Goal: Task Accomplishment & Management: Manage account settings

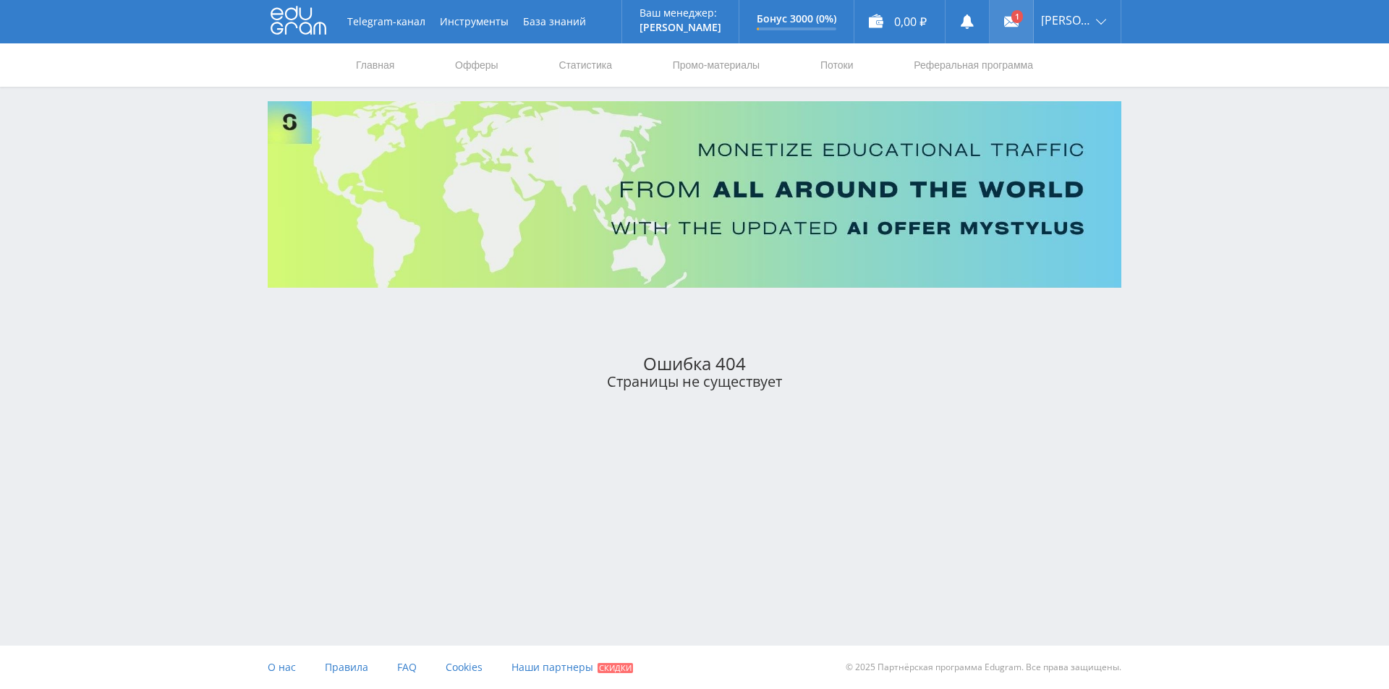
click at [1013, 21] on link at bounding box center [1010, 21] width 43 height 43
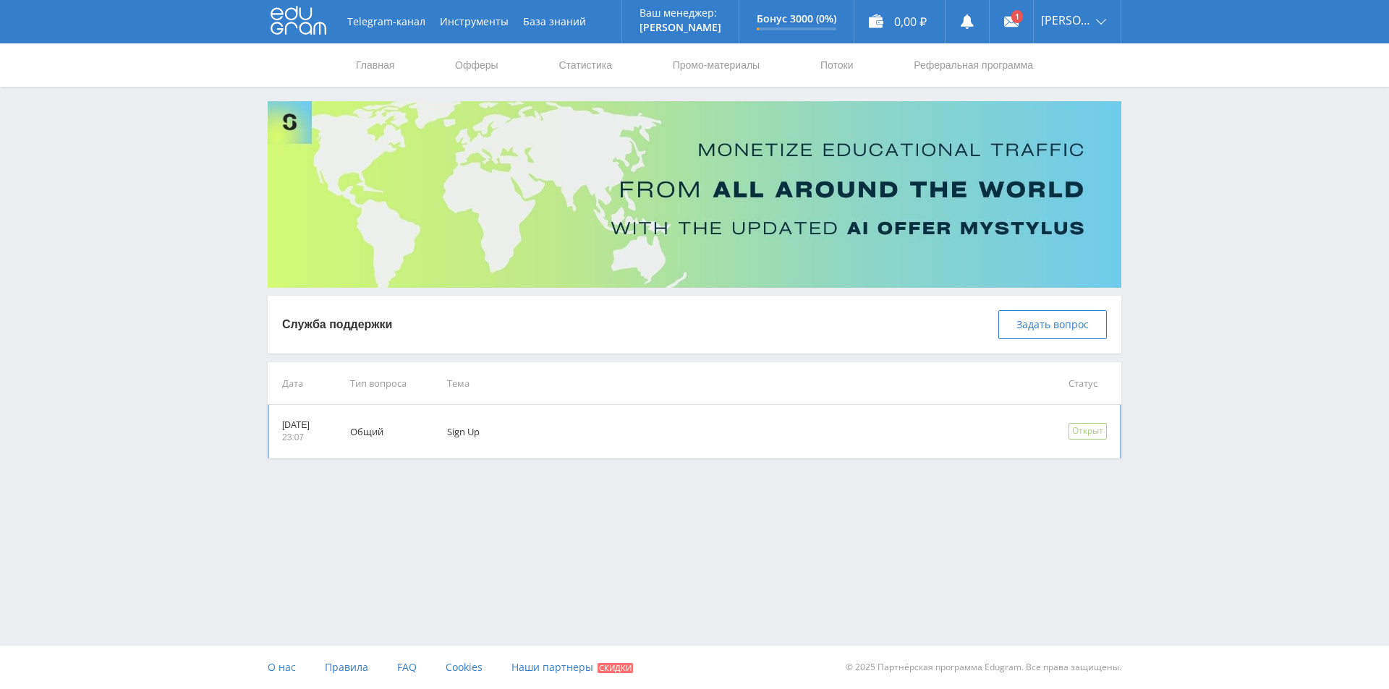
click at [527, 438] on td "Sign Up" at bounding box center [737, 432] width 621 height 54
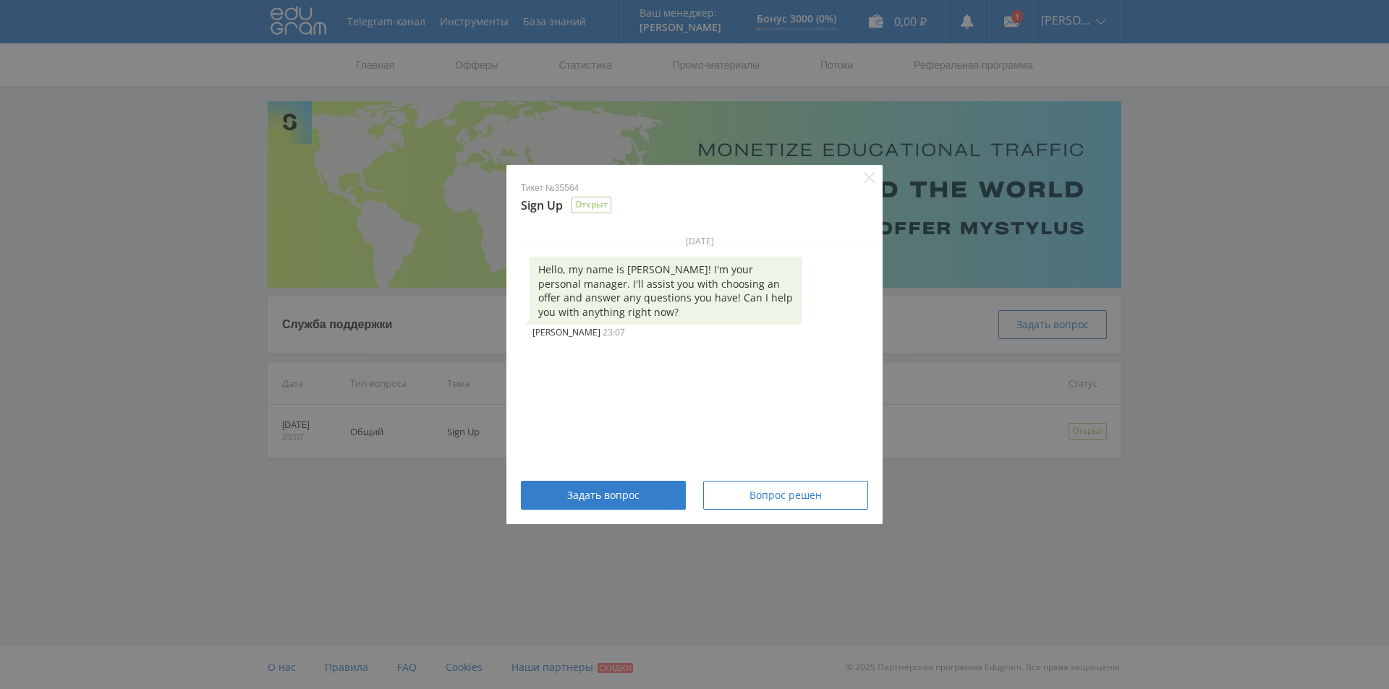
click at [1056, 567] on div "Тикет №35564 Sign Up Открыт [DATE] Hello, my name is [PERSON_NAME]! I'm your pe…" at bounding box center [694, 344] width 1389 height 689
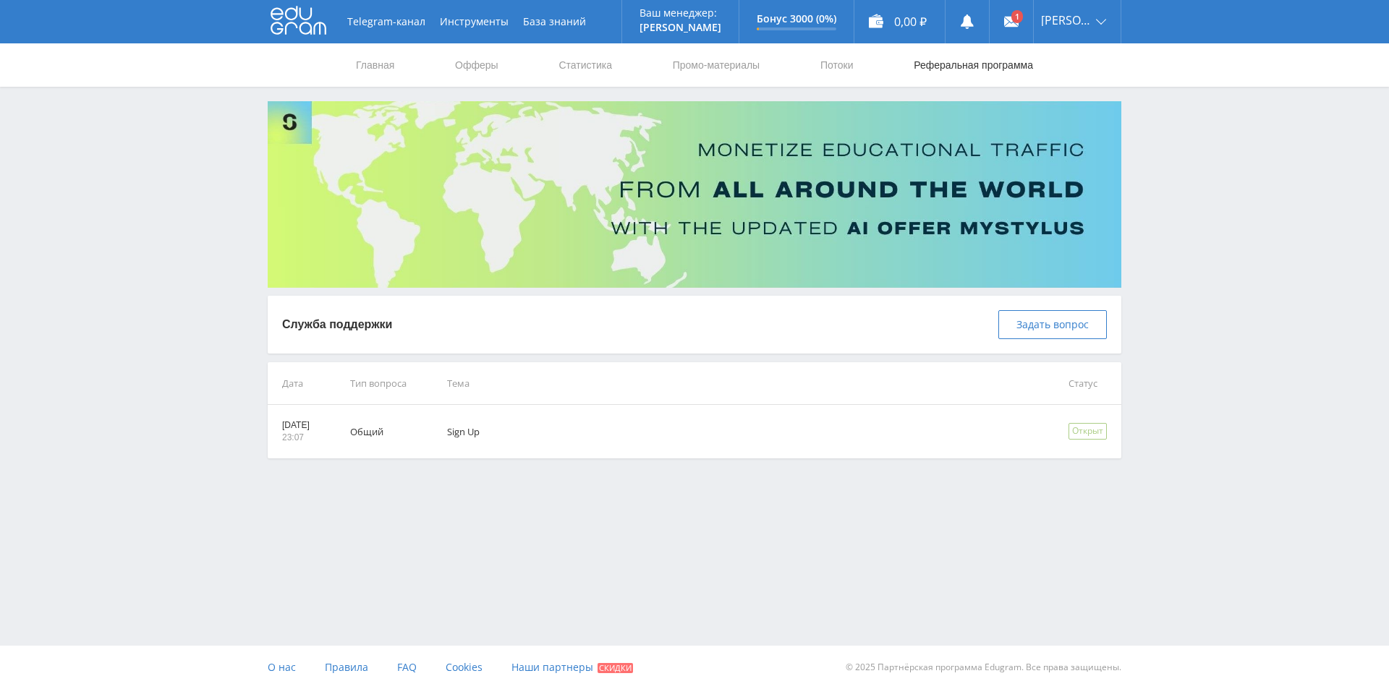
click at [939, 69] on link "Реферальная программа" at bounding box center [973, 64] width 122 height 43
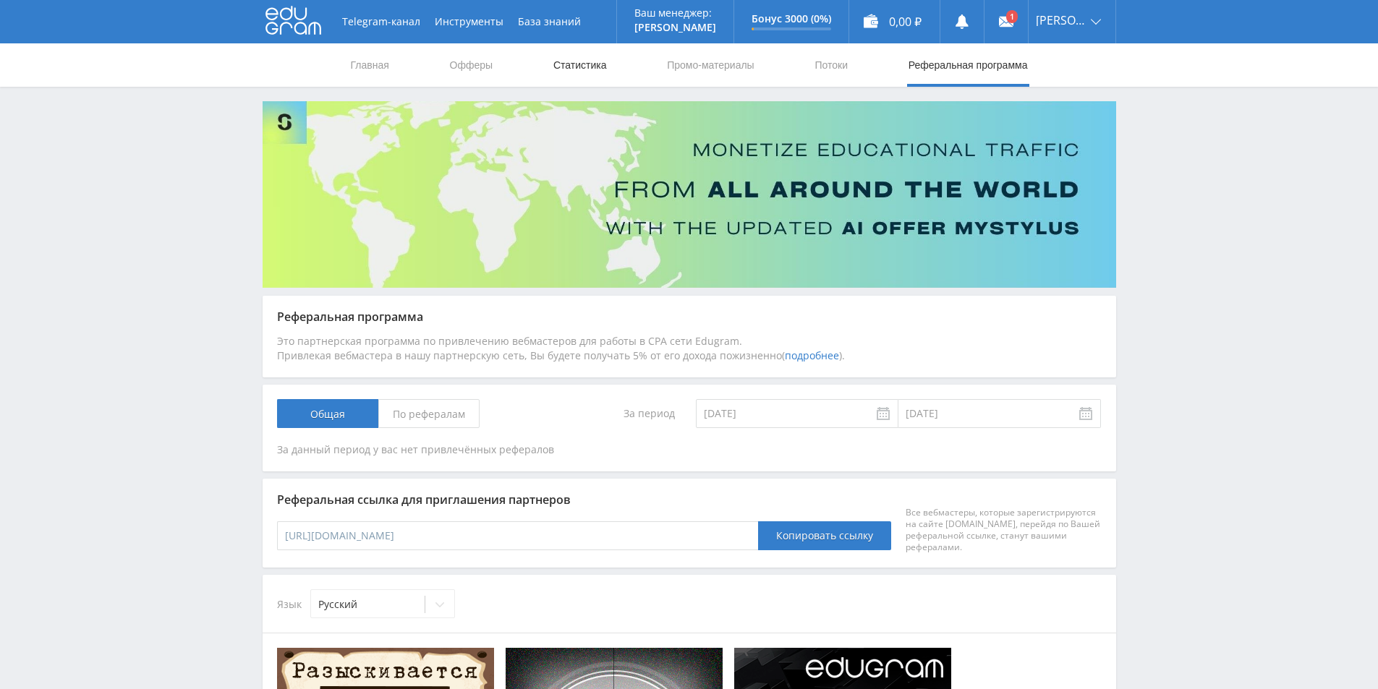
click at [553, 73] on link "Статистика" at bounding box center [580, 64] width 56 height 43
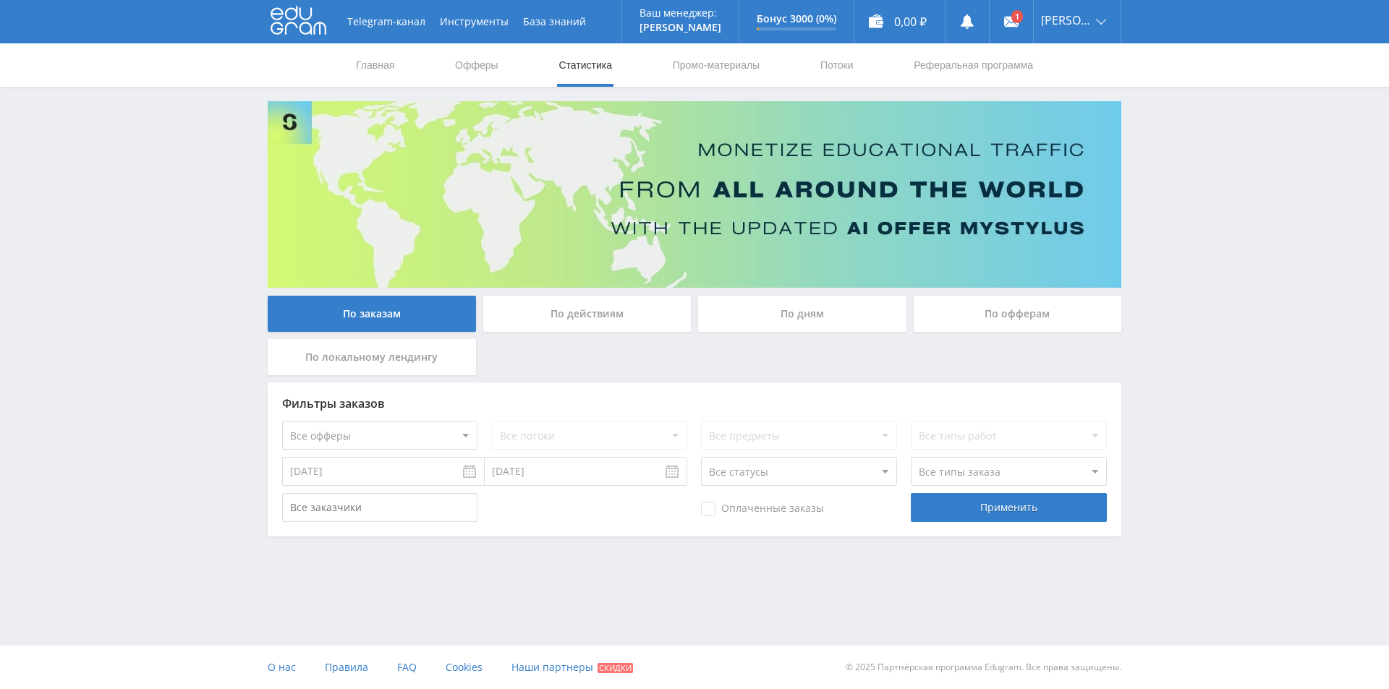
click at [406, 434] on select "Все офферы MyStylus MyStylus - Revshare Кампус AI Studybay Автор24 Studybay Bra…" at bounding box center [379, 435] width 195 height 29
click at [282, 421] on select "Все офферы MyStylus MyStylus - Revshare Кампус AI Studybay Автор24 Studybay Bra…" at bounding box center [379, 435] width 195 height 29
click at [963, 501] on div "Применить" at bounding box center [1008, 507] width 195 height 29
click at [972, 499] on div "Применить" at bounding box center [1008, 507] width 195 height 29
click at [610, 308] on div "По действиям" at bounding box center [587, 314] width 208 height 36
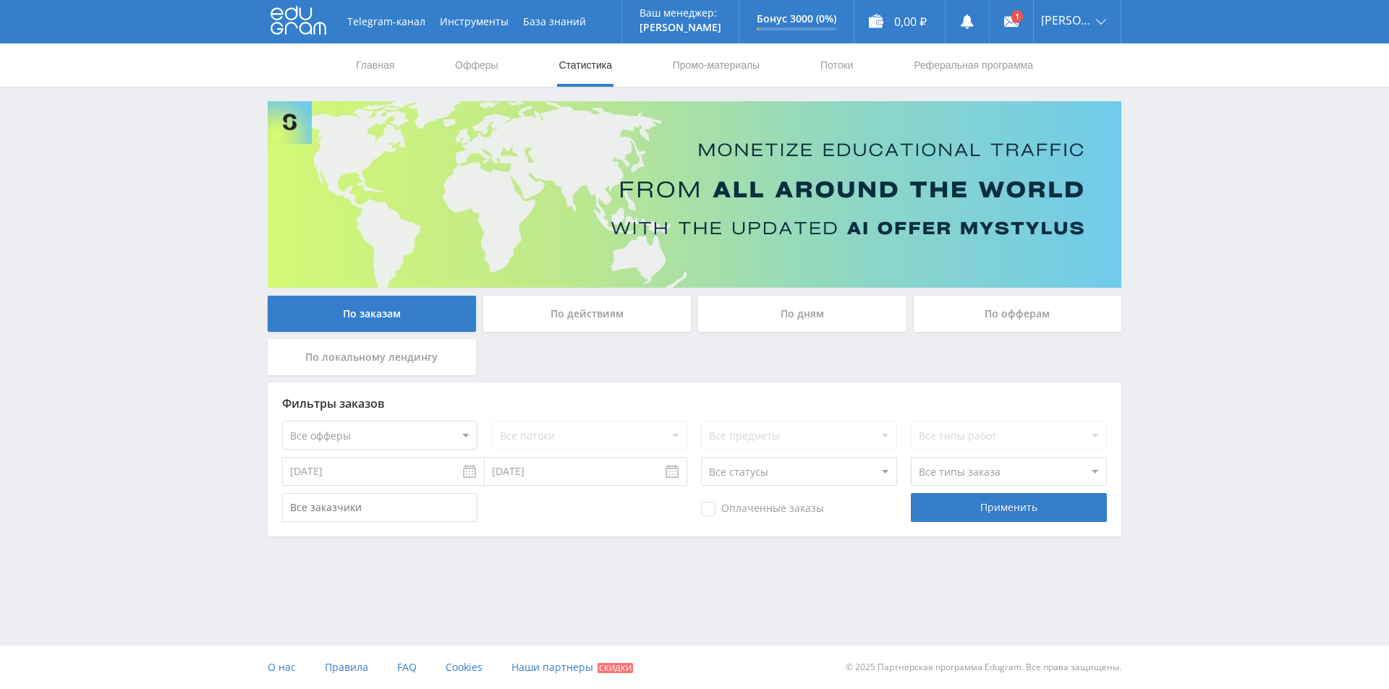
click at [0, 0] on input "По действиям" at bounding box center [0, 0] width 0 height 0
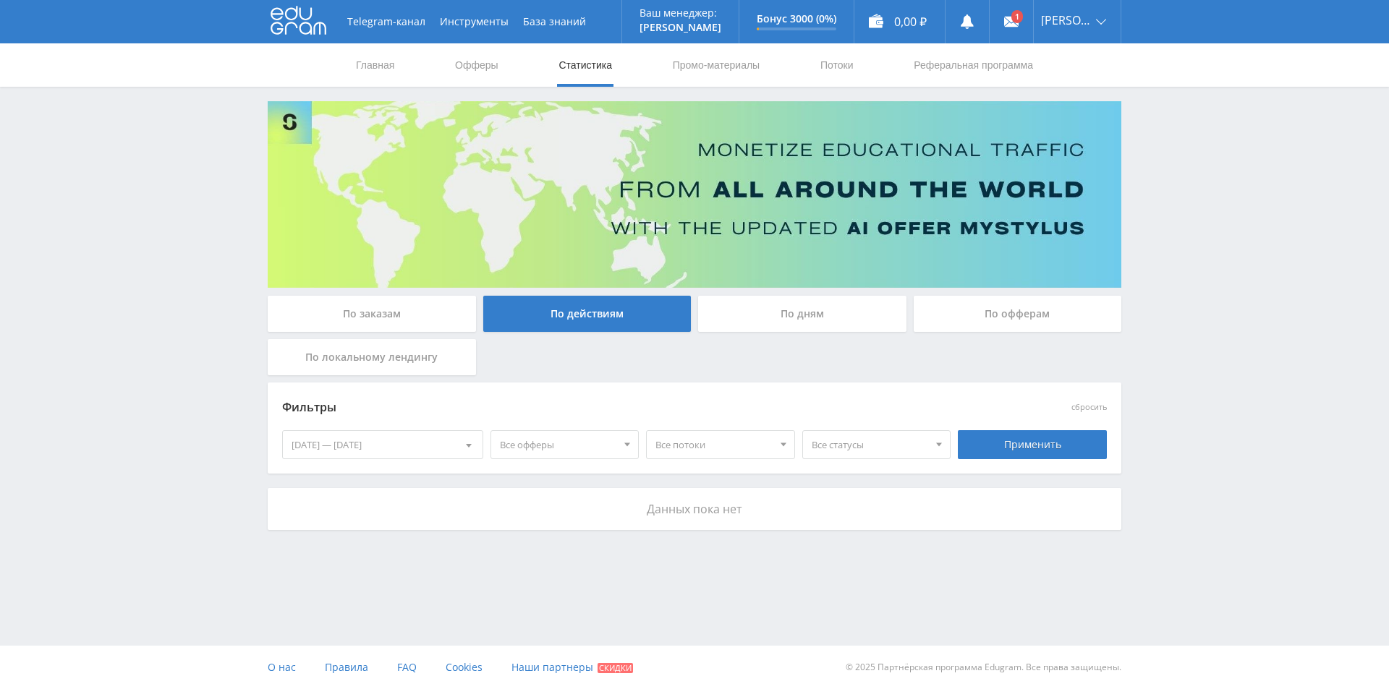
click at [472, 314] on div "По заказам" at bounding box center [372, 314] width 208 height 36
click at [0, 0] on input "По заказам" at bounding box center [0, 0] width 0 height 0
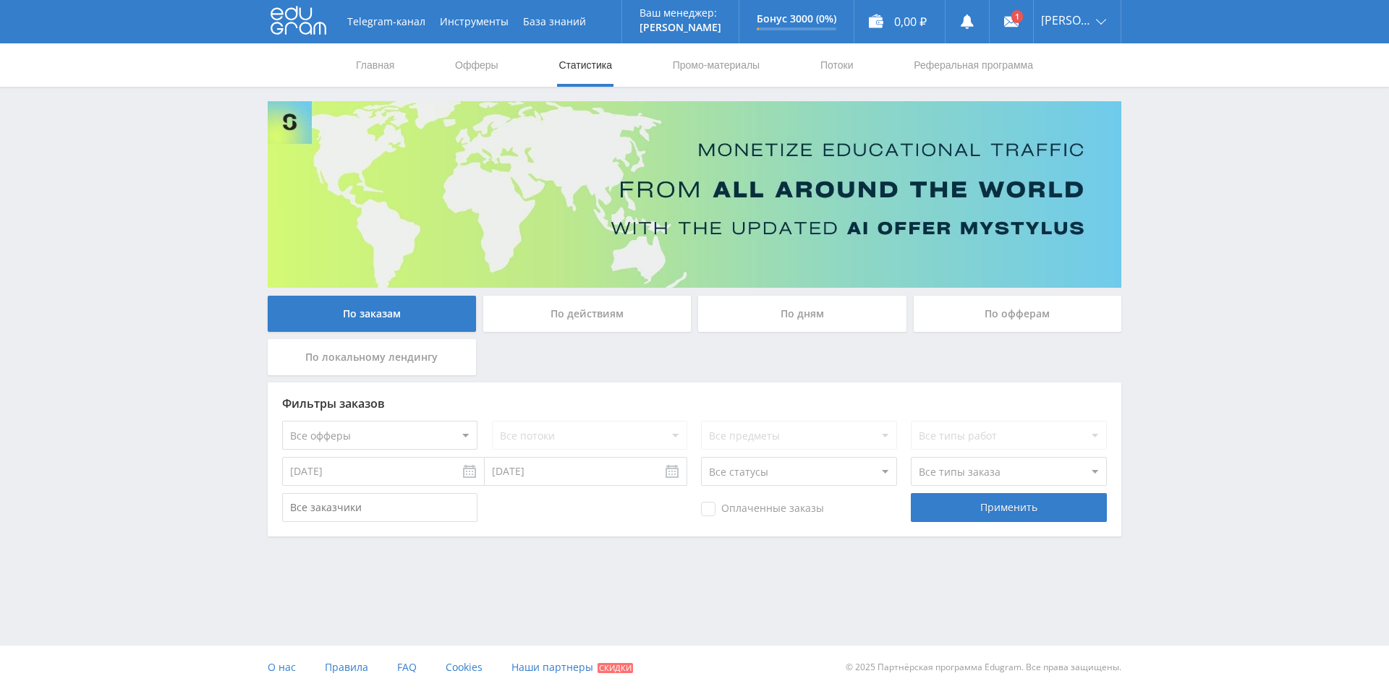
click at [746, 309] on div "По дням" at bounding box center [802, 314] width 208 height 36
click at [0, 0] on input "По дням" at bounding box center [0, 0] width 0 height 0
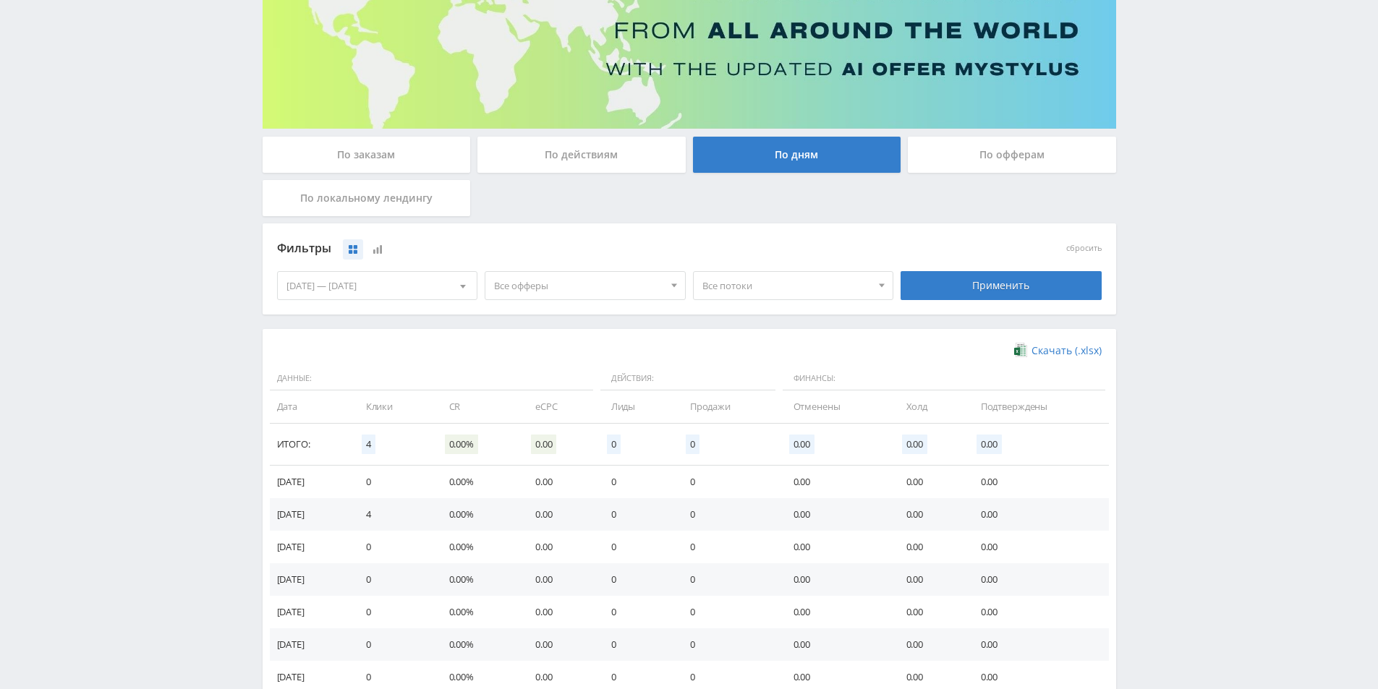
scroll to position [113, 0]
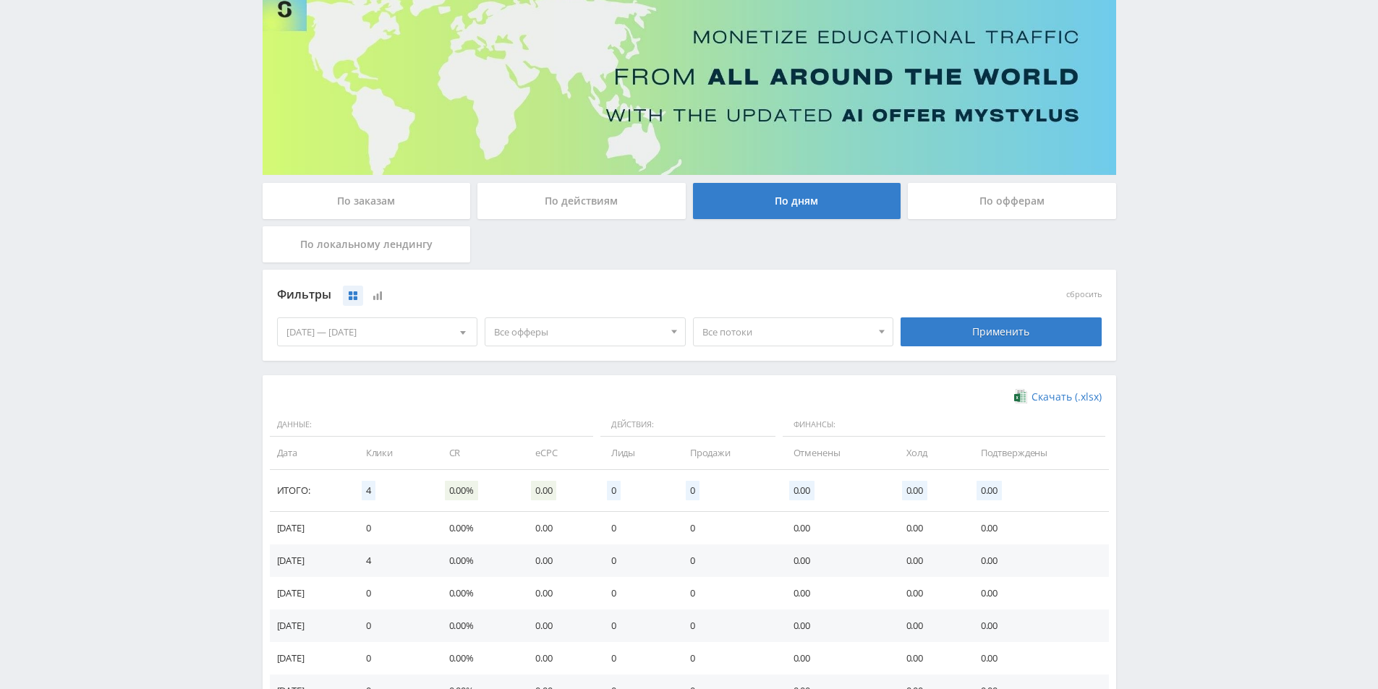
click at [970, 198] on div "По офферам" at bounding box center [1012, 201] width 208 height 36
click at [0, 0] on input "По офферам" at bounding box center [0, 0] width 0 height 0
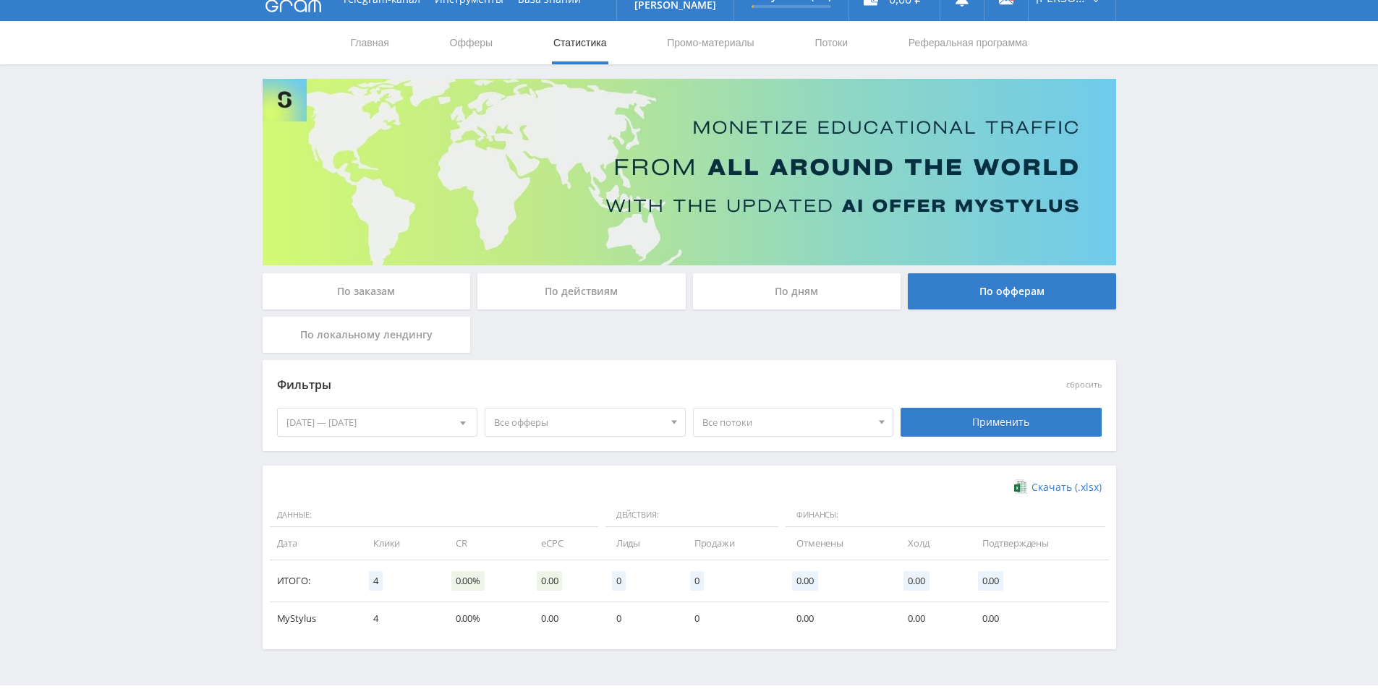
scroll to position [62, 0]
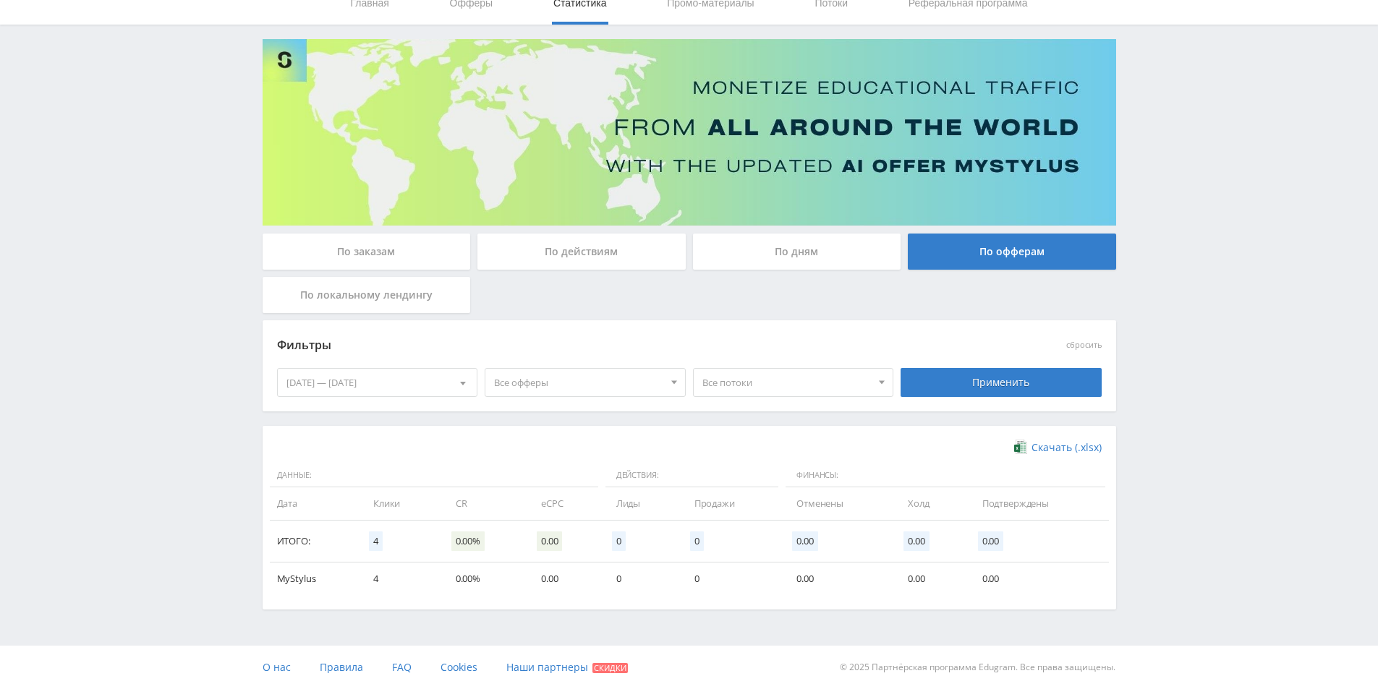
click at [409, 365] on div "[DATE] — [DATE] Календарь Период [DATE] Пн Вт Ср Чт Пт Сб Вс 1 2 3 4 5 6 7 8 9 …" at bounding box center [377, 382] width 208 height 41
click at [436, 303] on div "По локальному лендингу" at bounding box center [367, 295] width 208 height 36
click at [0, 0] on input "По локальному лендингу" at bounding box center [0, 0] width 0 height 0
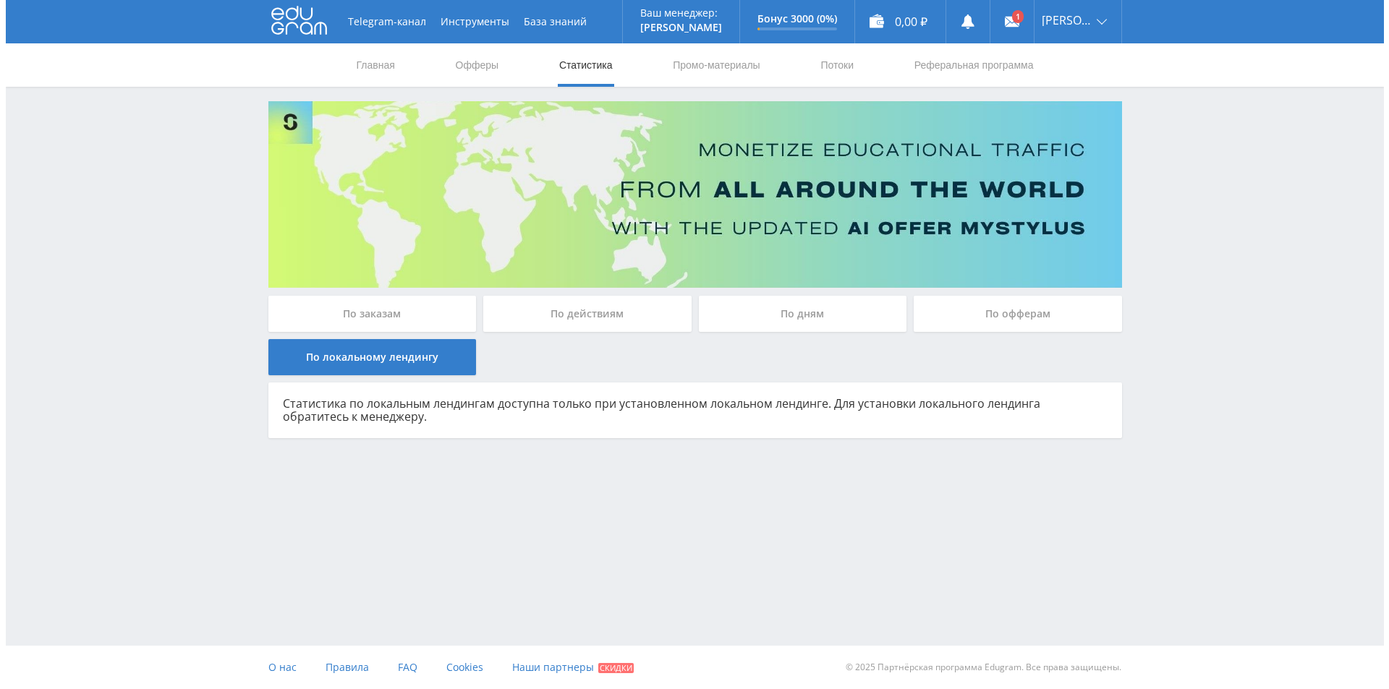
scroll to position [0, 0]
